Goal: Information Seeking & Learning: Learn about a topic

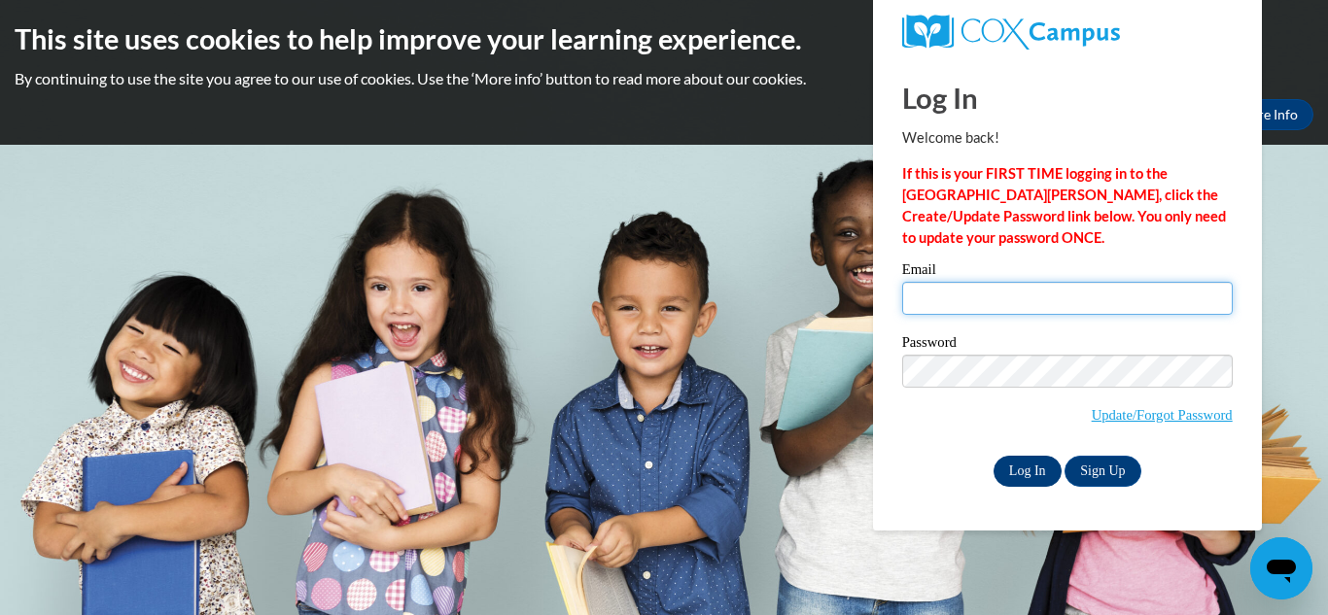
type input "vakerriaw@yahoo.com"
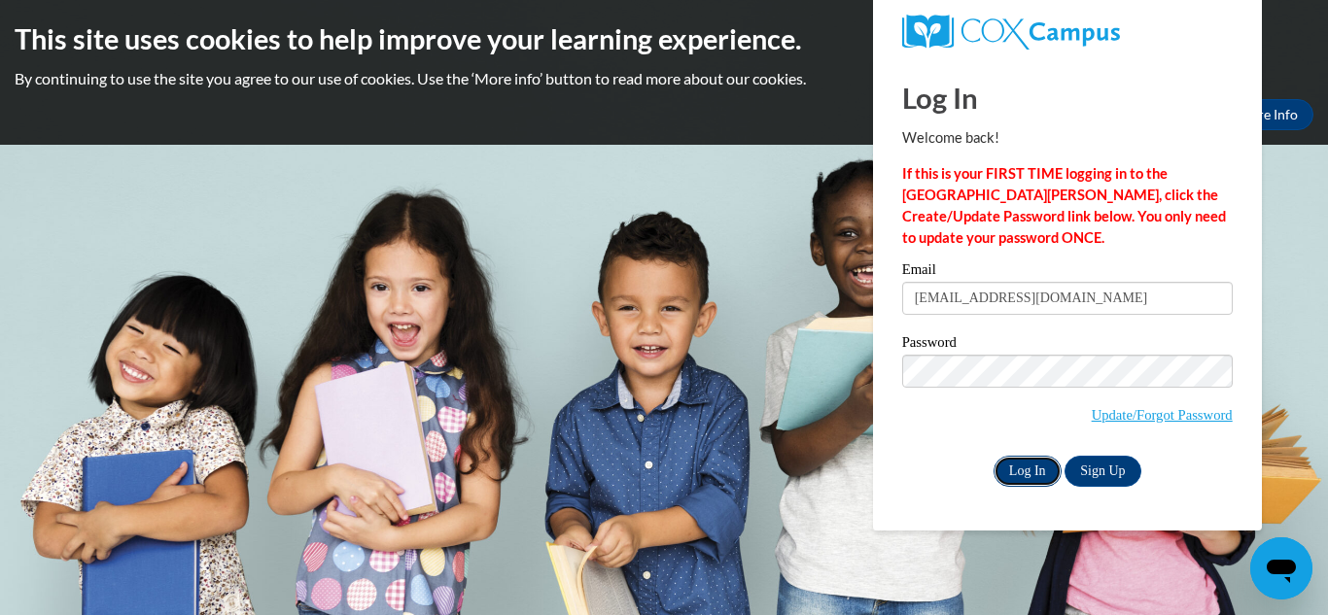
click at [1030, 467] on input "Log In" at bounding box center [1028, 471] width 68 height 31
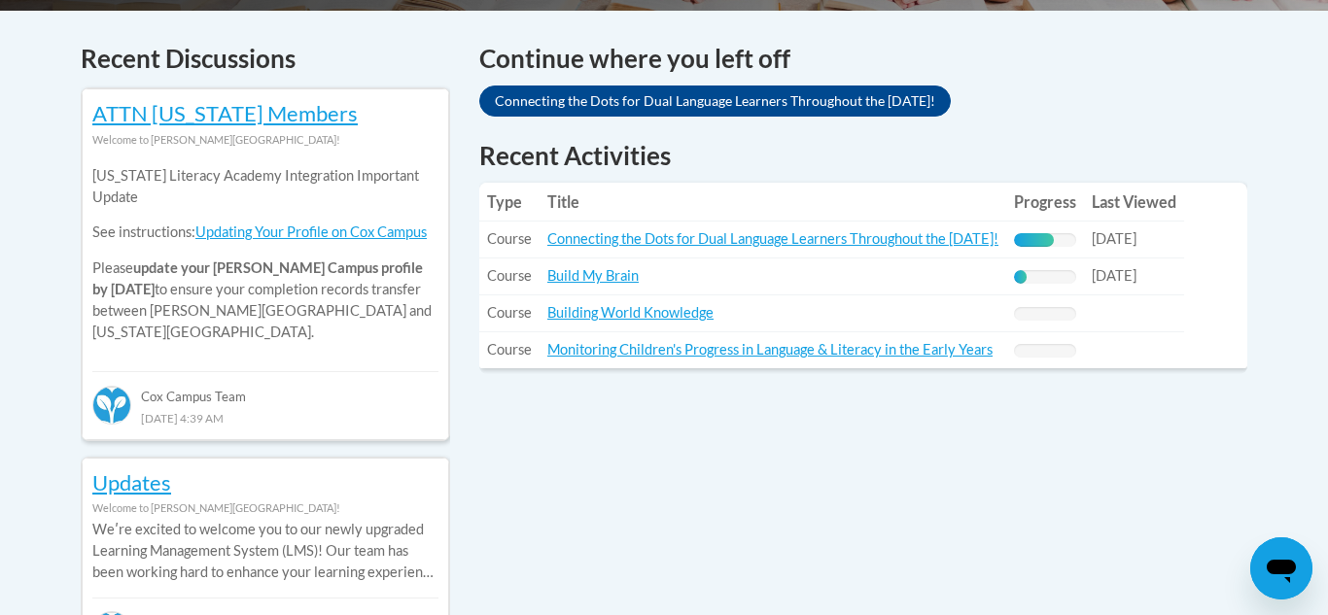
scroll to position [778, 0]
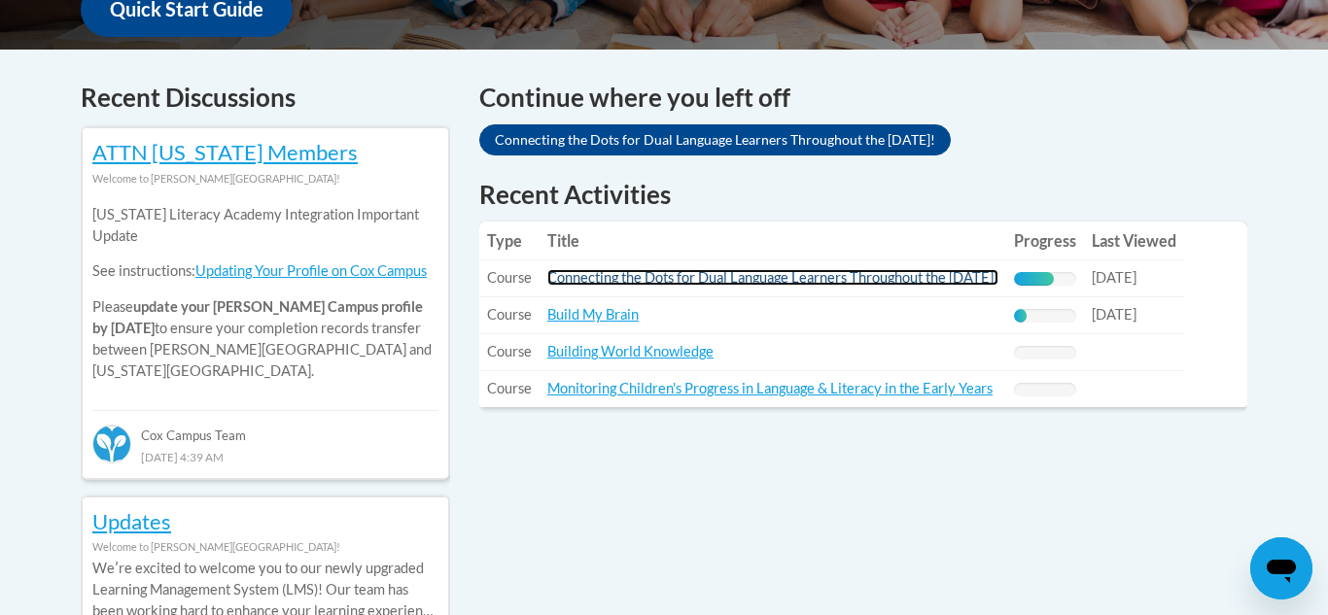
click at [900, 283] on link "Connecting the Dots for Dual Language Learners Throughout the [DATE]!" at bounding box center [772, 277] width 451 height 17
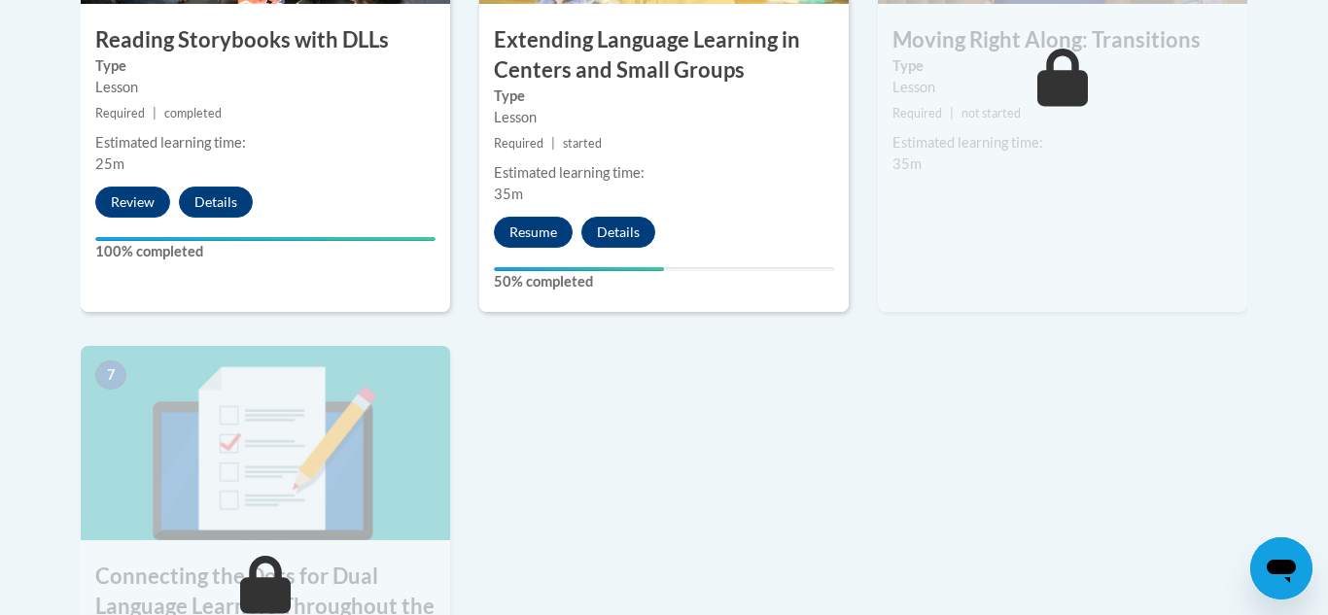
scroll to position [1428, 0]
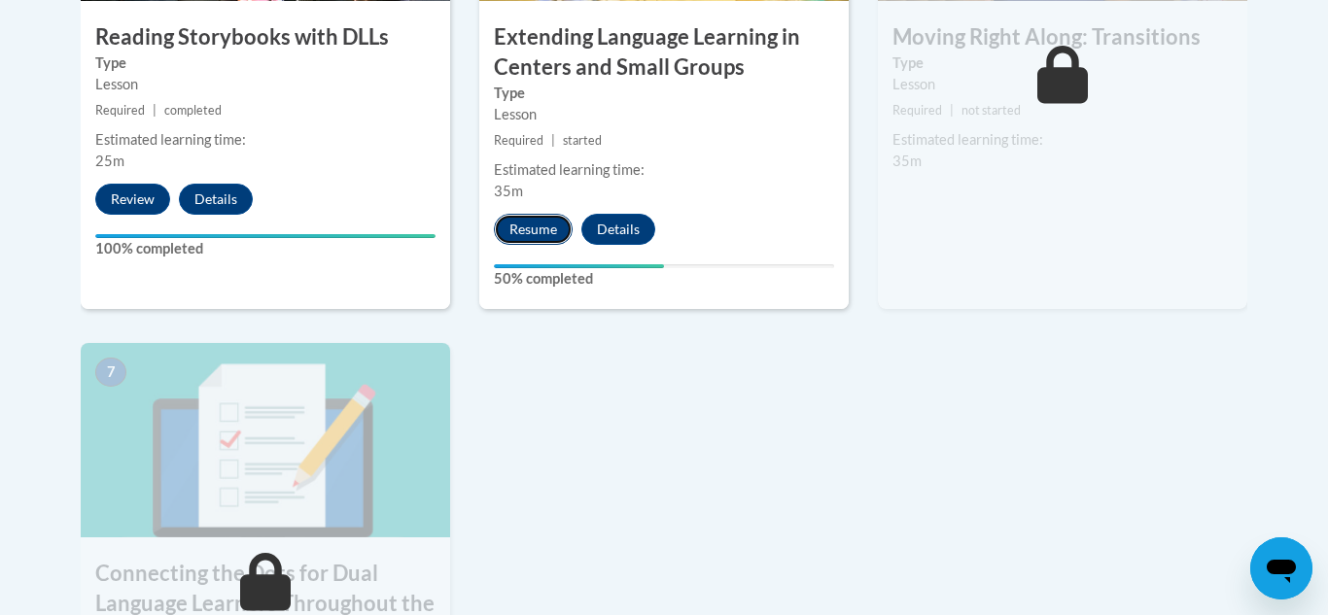
click at [552, 239] on button "Resume" at bounding box center [533, 229] width 79 height 31
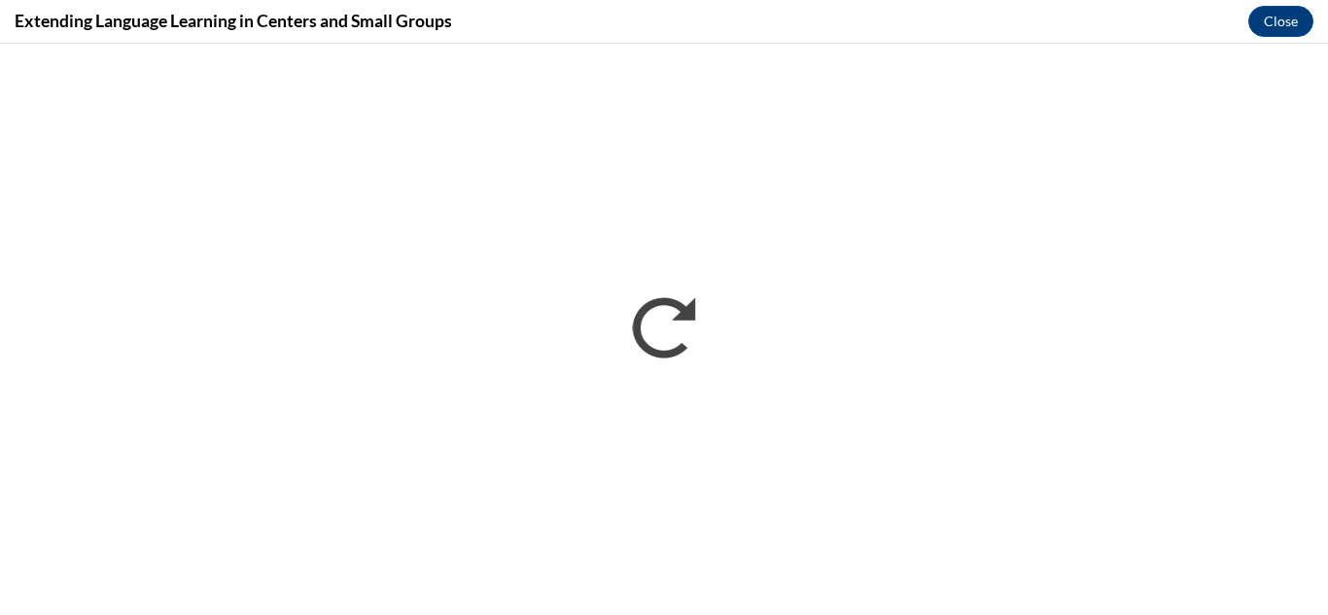
scroll to position [0, 0]
